Goal: Task Accomplishment & Management: Manage account settings

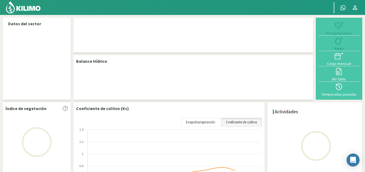
select select "1: Object"
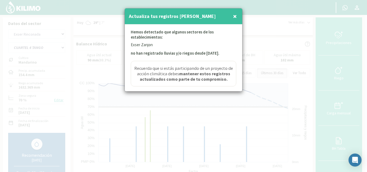
click at [238, 17] on button "×" at bounding box center [235, 16] width 7 height 11
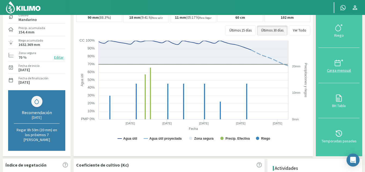
scroll to position [27, 0]
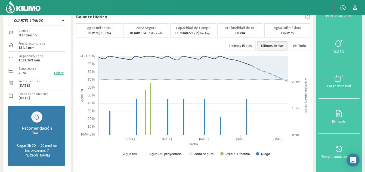
click at [341, 45] on icon at bounding box center [338, 43] width 5 height 6
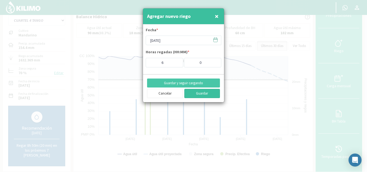
click at [205, 93] on button "Guardar" at bounding box center [203, 93] width 36 height 9
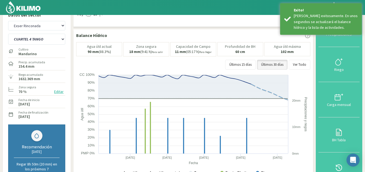
scroll to position [0, 0]
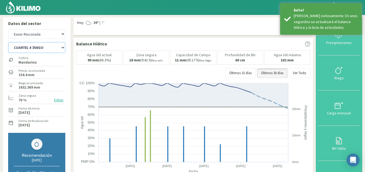
click at [38, 46] on select "CUARTEL 1 SWEET GLOBE CUARTEL 1 TANGO CUARTEL 2 TANGO CUARTEL 2 [PERSON_NAME] C…" at bounding box center [36, 47] width 57 height 11
select select "5: Object"
click at [8, 42] on select "CUARTEL 1 SWEET GLOBE CUARTEL 1 TANGO CUARTEL 2 TANGO CUARTEL 2 [PERSON_NAME] C…" at bounding box center [36, 47] width 57 height 11
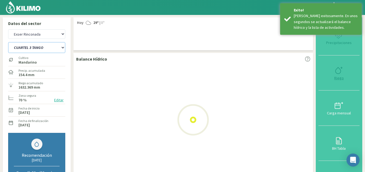
select select "4: Object"
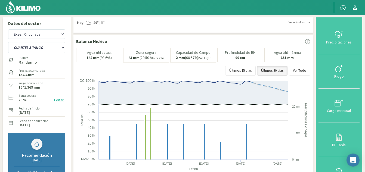
click at [341, 75] on div "Riego" at bounding box center [339, 77] width 38 height 4
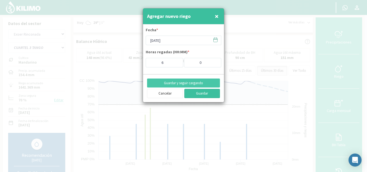
click at [207, 94] on button "Guardar" at bounding box center [203, 93] width 36 height 9
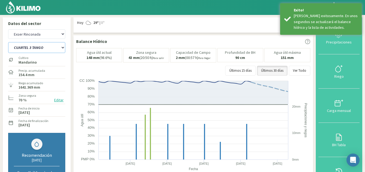
click at [46, 49] on select "CUARTEL 1 SWEET GLOBE CUARTEL 1 TANGO CUARTEL 2 TANGO CUARTEL 2 [PERSON_NAME] C…" at bounding box center [36, 47] width 57 height 11
select select "9: Object"
click at [8, 42] on select "CUARTEL 1 SWEET GLOBE CUARTEL 1 TANGO CUARTEL 2 TANGO CUARTEL 2 [PERSON_NAME] C…" at bounding box center [36, 47] width 57 height 11
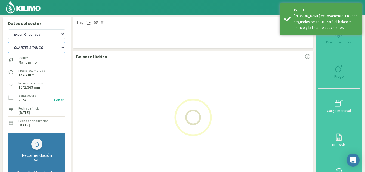
select select "7: Object"
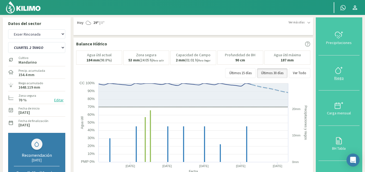
click at [339, 76] on div "Riego" at bounding box center [339, 78] width 38 height 4
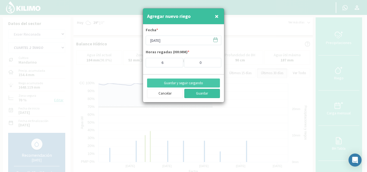
click at [204, 93] on button "Guardar" at bounding box center [203, 93] width 36 height 9
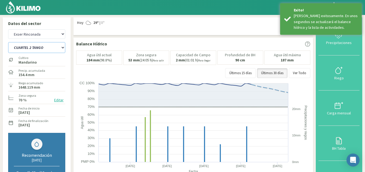
click at [47, 47] on select "CUARTEL 1 SWEET GLOBE CUARTEL 1 TANGO CUARTEL 2 TANGO CUARTEL 2 [PERSON_NAME] C…" at bounding box center [36, 47] width 57 height 11
select select "15: Object"
click at [8, 42] on select "CUARTEL 1 SWEET GLOBE CUARTEL 1 TANGO CUARTEL 2 TANGO CUARTEL 2 [PERSON_NAME] C…" at bounding box center [36, 47] width 57 height 11
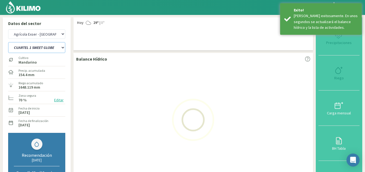
select select "10: Object"
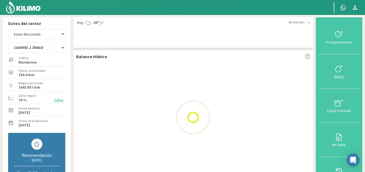
click at [341, 77] on div "Riego" at bounding box center [339, 77] width 38 height 4
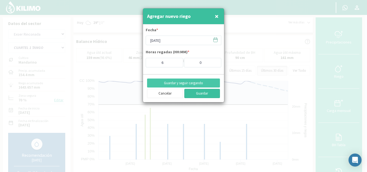
click at [201, 95] on button "Guardar" at bounding box center [203, 93] width 36 height 9
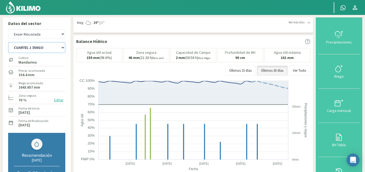
click at [52, 48] on select "CUARTEL 1 SWEET GLOBE CUARTEL 1 TANGO CUARTEL 2 TANGO CUARTEL 2 [PERSON_NAME] C…" at bounding box center [36, 47] width 57 height 11
select select "21: Object"
click at [8, 42] on select "CUARTEL 1 SWEET GLOBE CUARTEL 1 TANGO CUARTEL 2 TANGO CUARTEL 2 [PERSON_NAME] C…" at bounding box center [36, 47] width 57 height 11
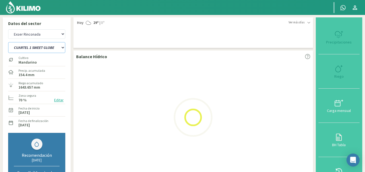
select select "13: Object"
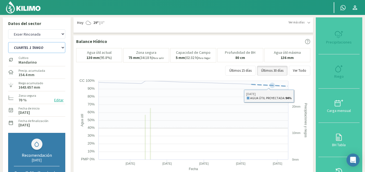
select select "28: Object"
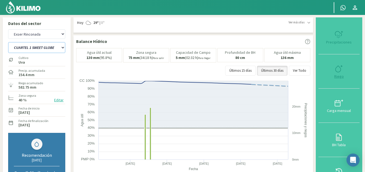
type input "5"
click at [339, 75] on div "Riego" at bounding box center [339, 77] width 38 height 4
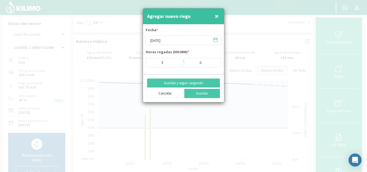
click at [216, 41] on icon at bounding box center [215, 39] width 5 height 5
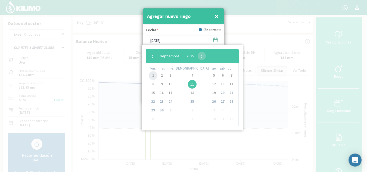
click at [156, 75] on span "1" at bounding box center [153, 75] width 9 height 9
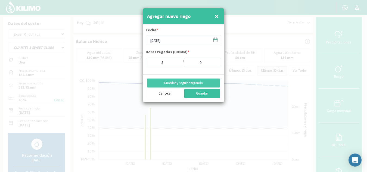
click at [201, 95] on button "Guardar" at bounding box center [203, 93] width 36 height 9
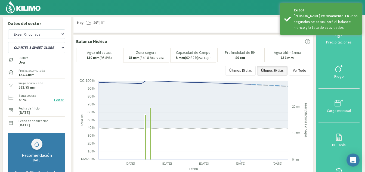
click at [341, 75] on div "Riego" at bounding box center [339, 77] width 38 height 4
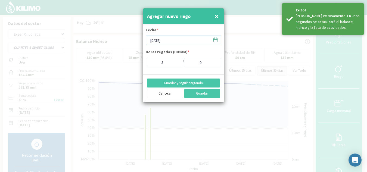
click at [172, 39] on input "[DATE]" at bounding box center [184, 41] width 76 height 10
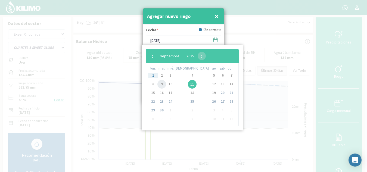
click at [164, 81] on span "9" at bounding box center [162, 84] width 9 height 9
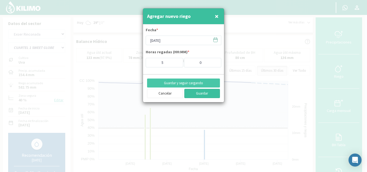
click at [207, 94] on button "Guardar" at bounding box center [203, 93] width 36 height 9
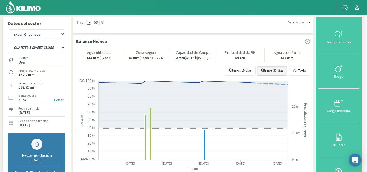
type input "[DATE]"
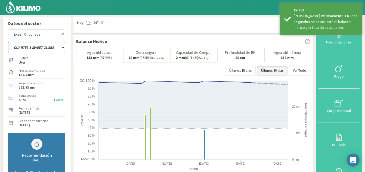
click at [57, 46] on select "CUARTEL 1 SWEET GLOBE CUARTEL 1 TANGO CUARTEL 2 TANGO CUARTEL 2 [PERSON_NAME] C…" at bounding box center [36, 47] width 57 height 11
select select "31: Object"
click at [8, 42] on select "CUARTEL 1 SWEET GLOBE CUARTEL 1 TANGO CUARTEL 2 TANGO CUARTEL 2 [PERSON_NAME] C…" at bounding box center [36, 47] width 57 height 11
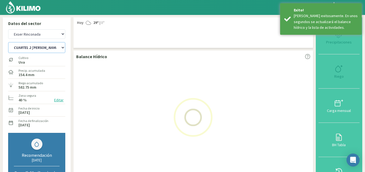
select select "16: Object"
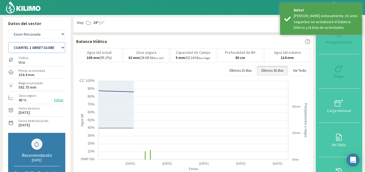
select select "38: Object"
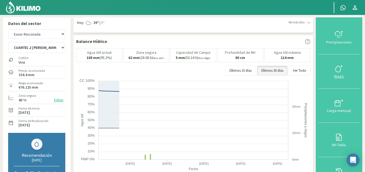
click at [340, 73] on svg-icon at bounding box center [339, 71] width 9 height 5
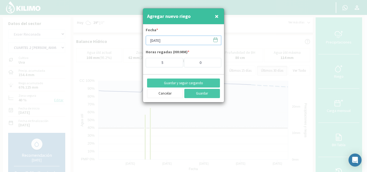
click at [171, 40] on input "[DATE]" at bounding box center [184, 41] width 76 height 10
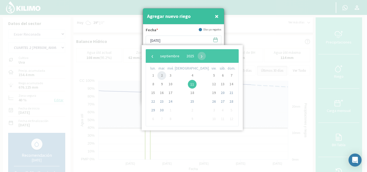
click at [165, 77] on span "2" at bounding box center [162, 75] width 9 height 9
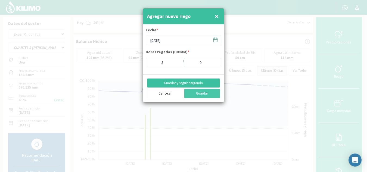
click at [200, 82] on button "Guardar y seguir cargando" at bounding box center [183, 83] width 73 height 9
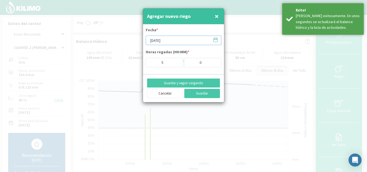
click at [167, 41] on input "[DATE]" at bounding box center [184, 41] width 76 height 10
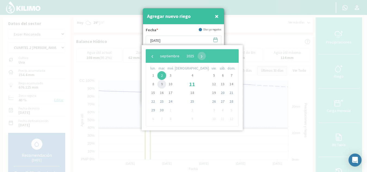
click at [164, 84] on span "9" at bounding box center [162, 84] width 9 height 9
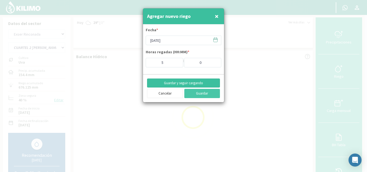
click at [197, 84] on button "Guardar y seguir cargando" at bounding box center [183, 83] width 73 height 9
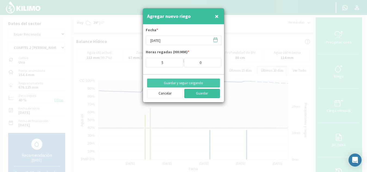
click at [206, 95] on button "Guardar" at bounding box center [203, 93] width 36 height 9
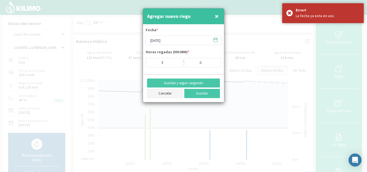
click at [166, 93] on button "Cancelar" at bounding box center [165, 93] width 36 height 9
type input "[DATE]"
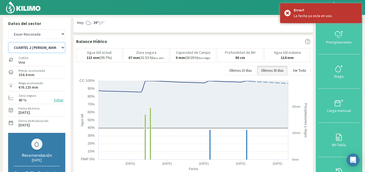
click at [35, 46] on select "CUARTEL 1 SWEET GLOBE CUARTEL 1 TANGO CUARTEL 2 TANGO CUARTEL 2 [PERSON_NAME] C…" at bounding box center [36, 47] width 57 height 11
select select "39: Object"
click at [8, 42] on select "CUARTEL 1 SWEET GLOBE CUARTEL 1 TANGO CUARTEL 2 TANGO CUARTEL 2 [PERSON_NAME] C…" at bounding box center [36, 47] width 57 height 11
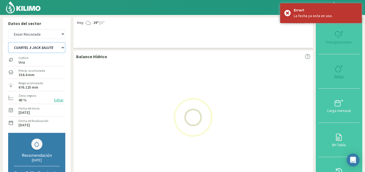
select select "19: Object"
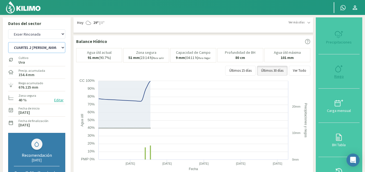
select select "46: Object"
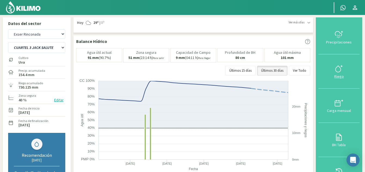
click at [340, 73] on svg-icon at bounding box center [339, 71] width 9 height 5
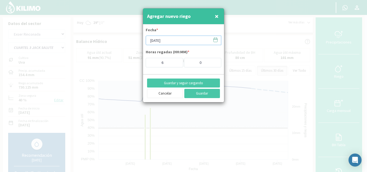
click at [170, 42] on input "[DATE]" at bounding box center [184, 41] width 76 height 10
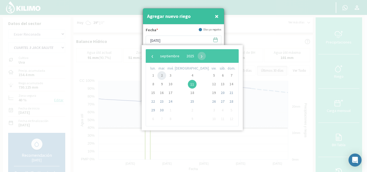
click at [164, 74] on span "2" at bounding box center [162, 75] width 9 height 9
type input "[DATE]"
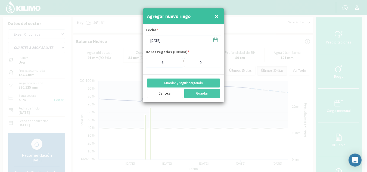
click at [170, 65] on input "6" at bounding box center [165, 63] width 38 height 10
type input "5"
click at [176, 63] on input "5" at bounding box center [165, 63] width 38 height 10
click at [191, 84] on button "Guardar y seguir cargando" at bounding box center [183, 83] width 73 height 9
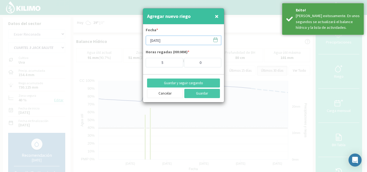
click at [174, 42] on input "[DATE]" at bounding box center [184, 41] width 76 height 10
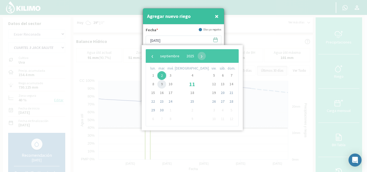
click at [164, 84] on span "9" at bounding box center [162, 84] width 9 height 9
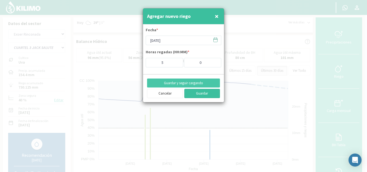
click at [196, 95] on button "Guardar" at bounding box center [203, 93] width 36 height 9
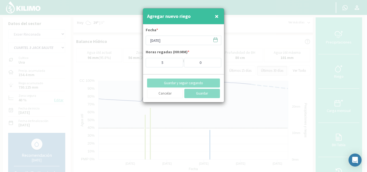
type input "[DATE]"
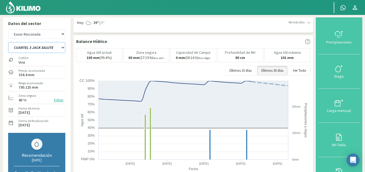
click at [38, 47] on select "CUARTEL 1 SWEET GLOBE CUARTEL 1 TANGO CUARTEL 2 TANGO CUARTEL 2 [PERSON_NAME] C…" at bounding box center [36, 47] width 57 height 11
click at [8, 42] on select "CUARTEL 1 SWEET GLOBE CUARTEL 1 TANGO CUARTEL 2 TANGO CUARTEL 2 [PERSON_NAME] C…" at bounding box center [36, 47] width 57 height 11
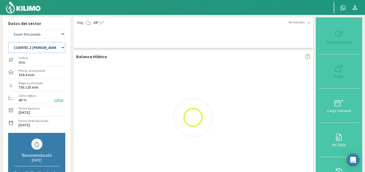
select select "46: Object"
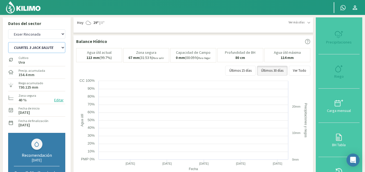
select select "22: Object"
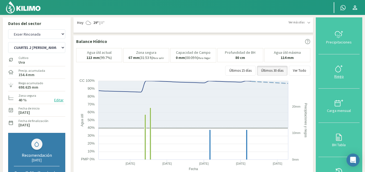
click at [342, 73] on svg-icon at bounding box center [339, 71] width 9 height 5
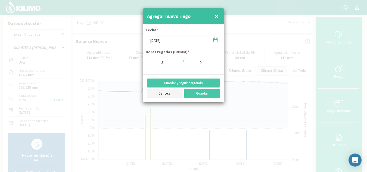
click at [167, 93] on button "Cancelar" at bounding box center [165, 93] width 36 height 9
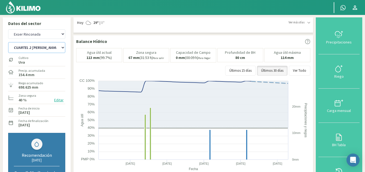
click at [50, 48] on select "CUARTEL 1 SWEET GLOBE CUARTEL 1 TANGO CUARTEL 2 TANGO CUARTEL 2 [PERSON_NAME] C…" at bounding box center [36, 47] width 57 height 11
click at [8, 42] on select "CUARTEL 1 SWEET GLOBE CUARTEL 1 TANGO CUARTEL 2 TANGO CUARTEL 2 [PERSON_NAME] C…" at bounding box center [36, 47] width 57 height 11
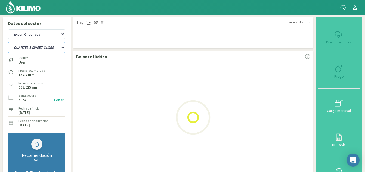
select select "52: Object"
select select "25: Object"
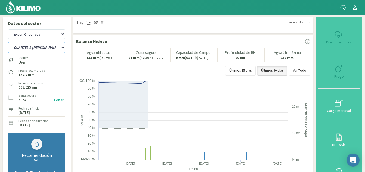
select select "56: Object"
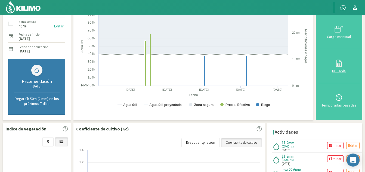
scroll to position [82, 0]
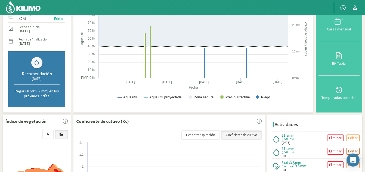
click at [350, 150] on p "Editar" at bounding box center [353, 151] width 10 height 6
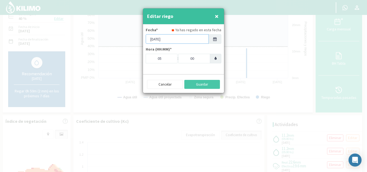
click at [166, 38] on input "[DATE]" at bounding box center [177, 39] width 63 height 10
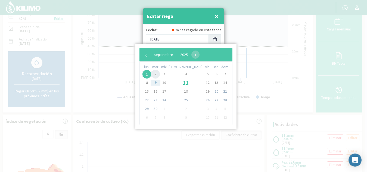
click at [159, 74] on span "2" at bounding box center [155, 74] width 9 height 9
type input "[DATE]"
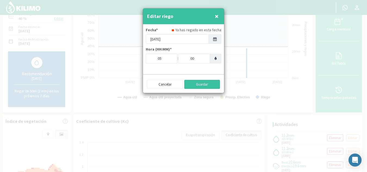
click at [207, 84] on button "Guardar" at bounding box center [203, 84] width 36 height 9
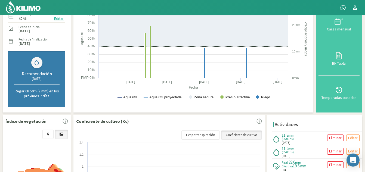
scroll to position [0, 0]
